Goal: Task Accomplishment & Management: Manage account settings

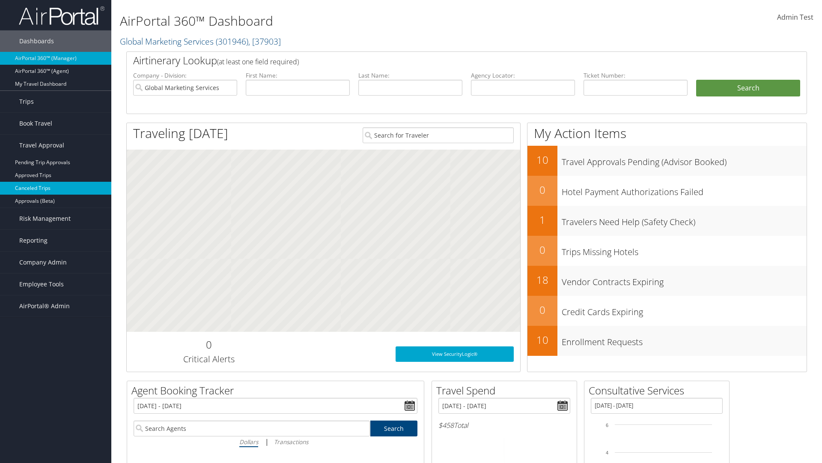
click at [56, 188] on link "Canceled Trips" at bounding box center [55, 188] width 111 height 13
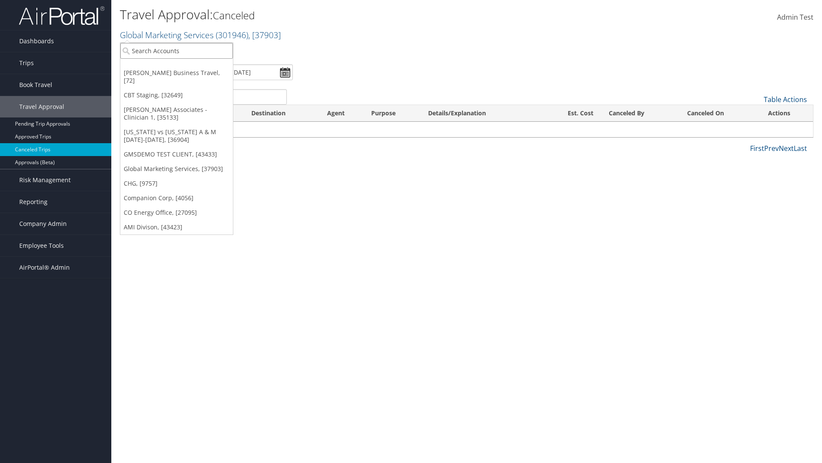
click at [176, 51] on input "search" at bounding box center [176, 51] width 113 height 16
type input "[PERSON_NAME] Business Travel"
